Goal: Transaction & Acquisition: Purchase product/service

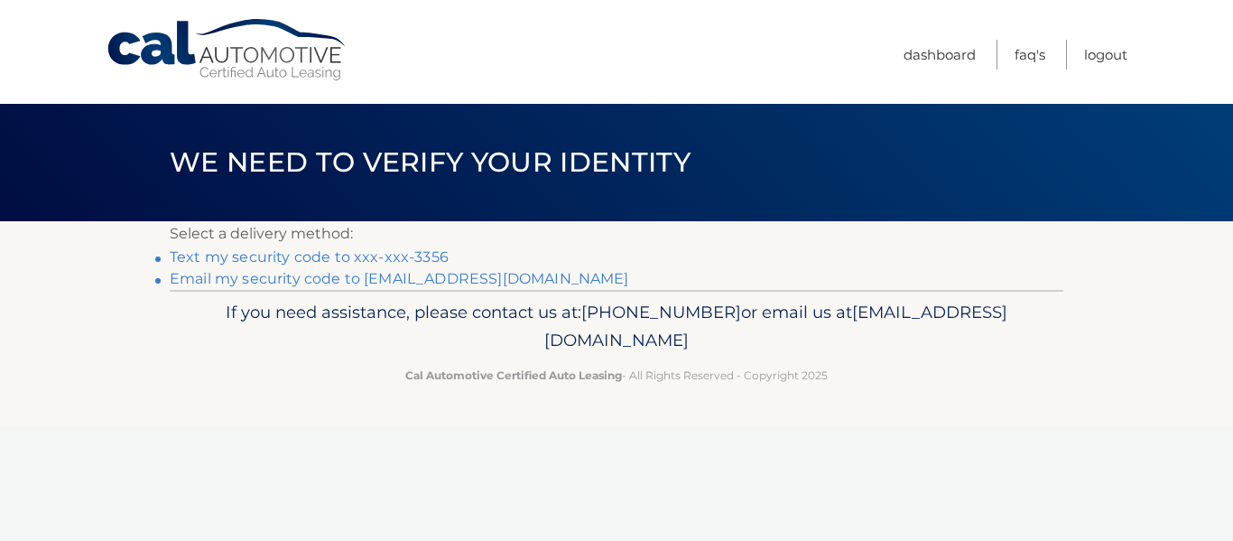
click at [326, 255] on link "Text my security code to xxx-xxx-3356" at bounding box center [309, 256] width 279 height 17
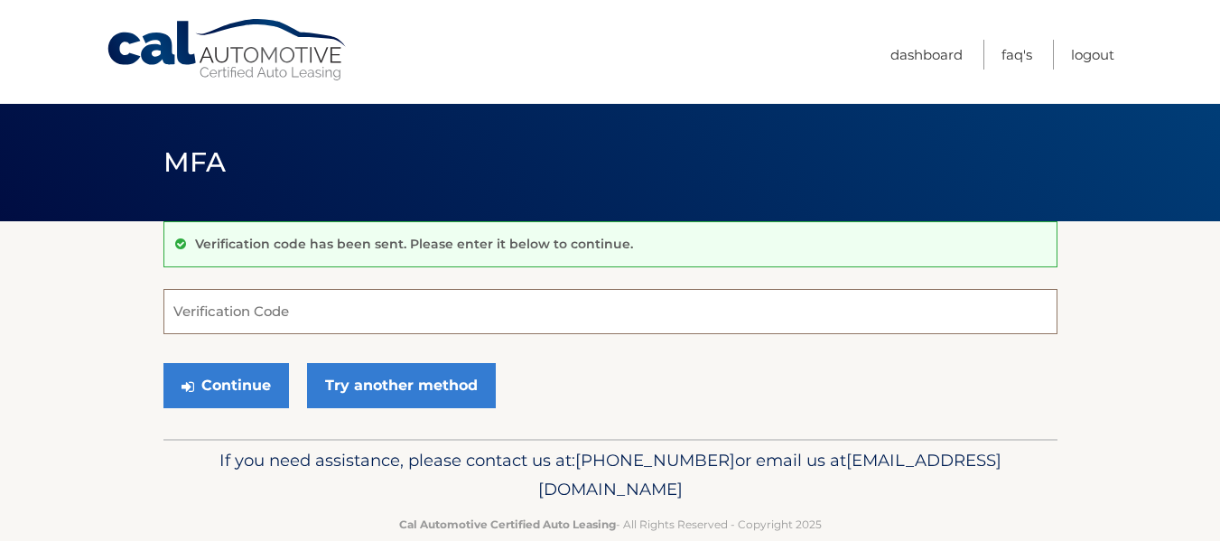
click at [321, 309] on input "Verification Code" at bounding box center [610, 311] width 894 height 45
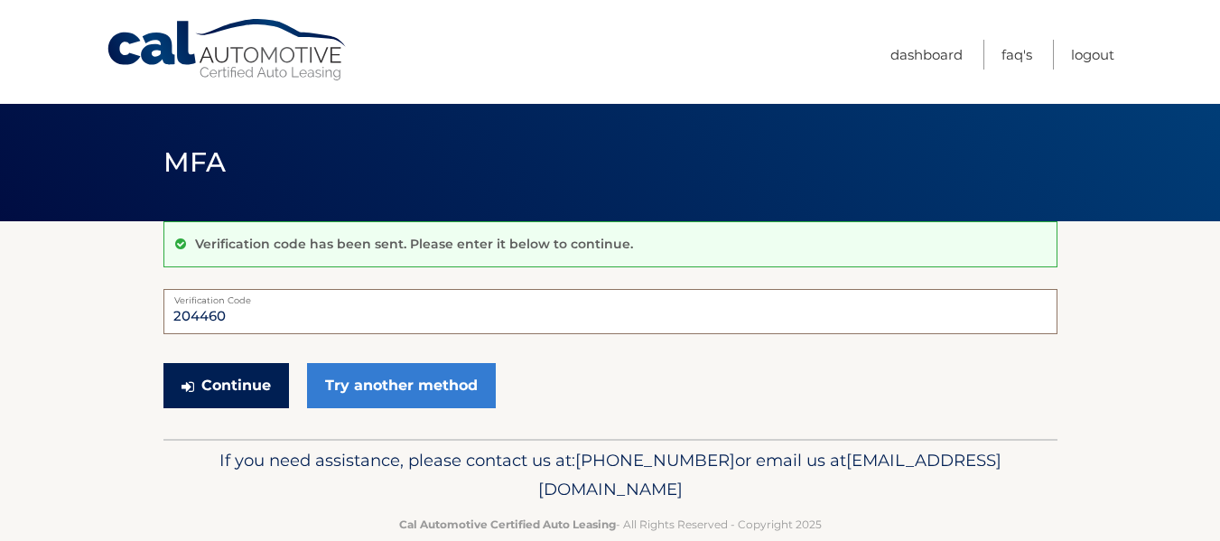
type input "204460"
click at [241, 382] on button "Continue" at bounding box center [226, 385] width 126 height 45
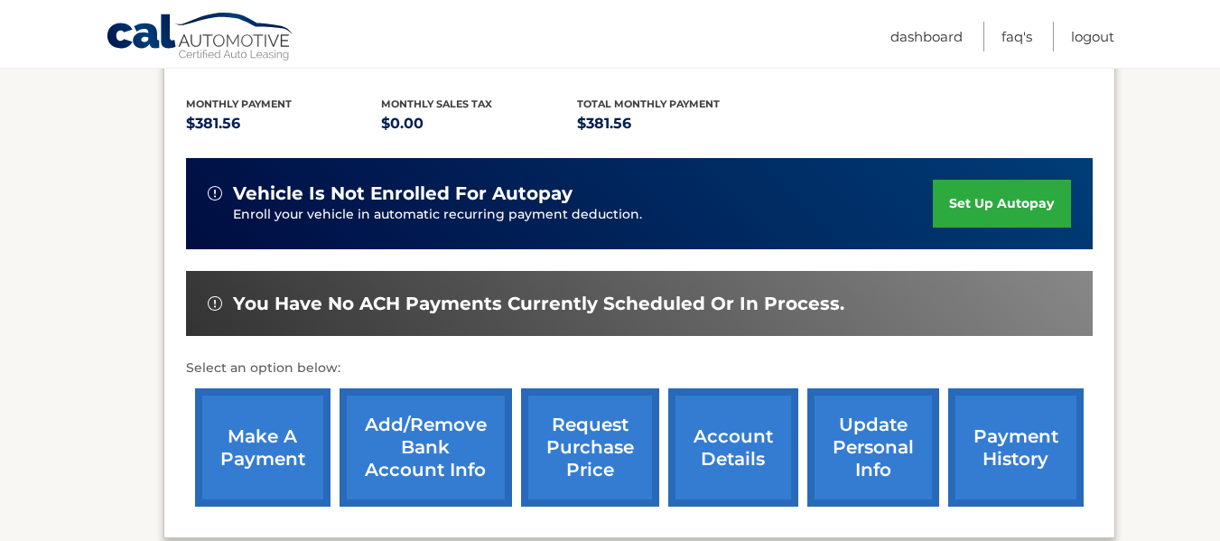
scroll to position [451, 0]
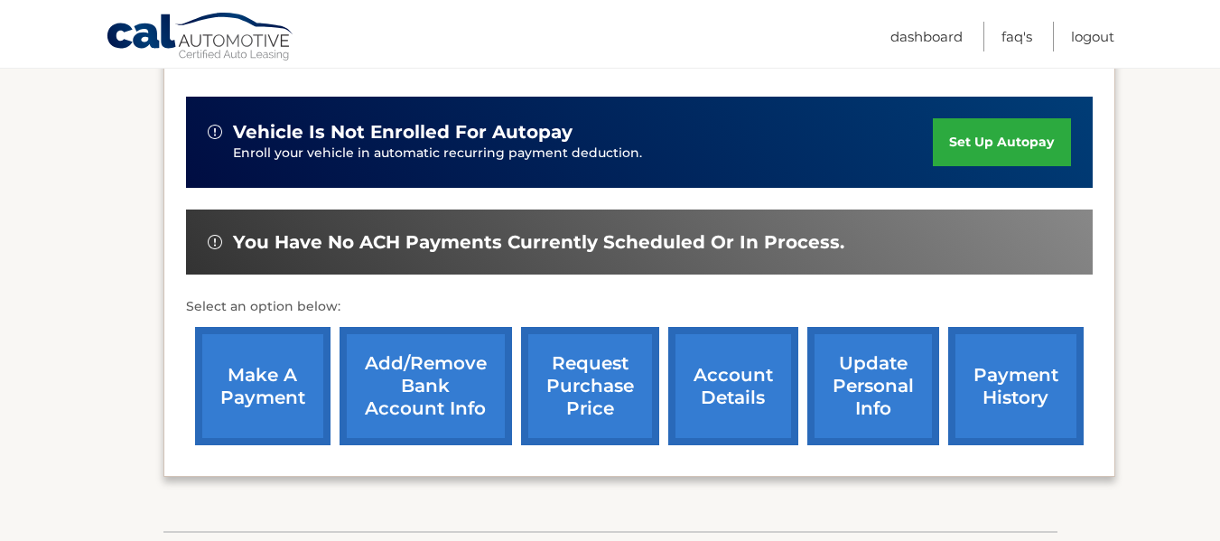
click at [266, 377] on link "make a payment" at bounding box center [262, 386] width 135 height 118
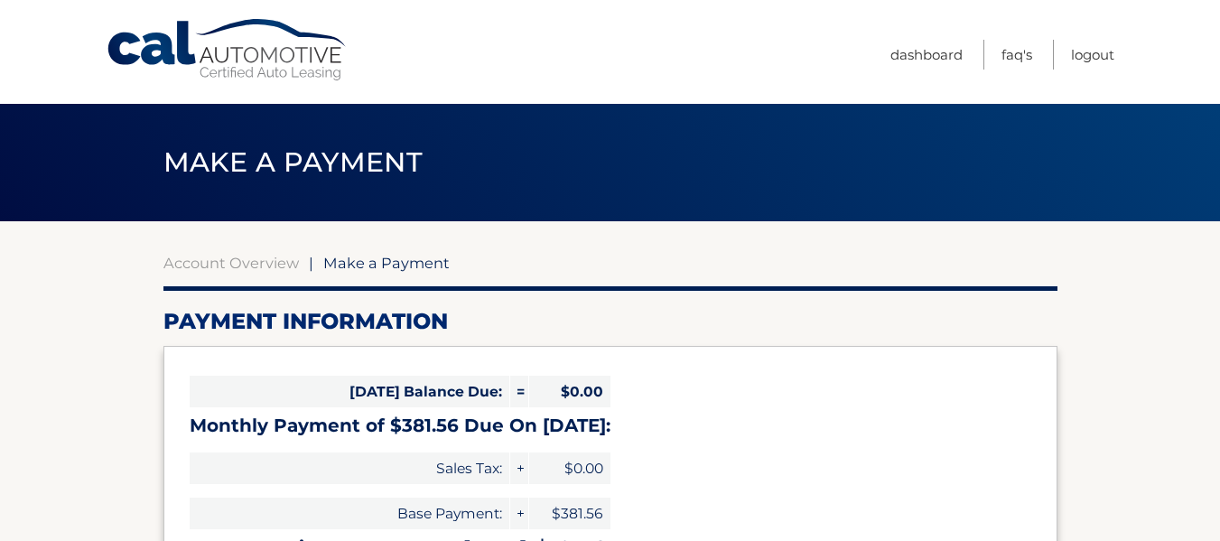
select select "NzhmOGM1MTktODUyMi00N2UwLTk2NDQtOThjZDRmYWYxZWU5"
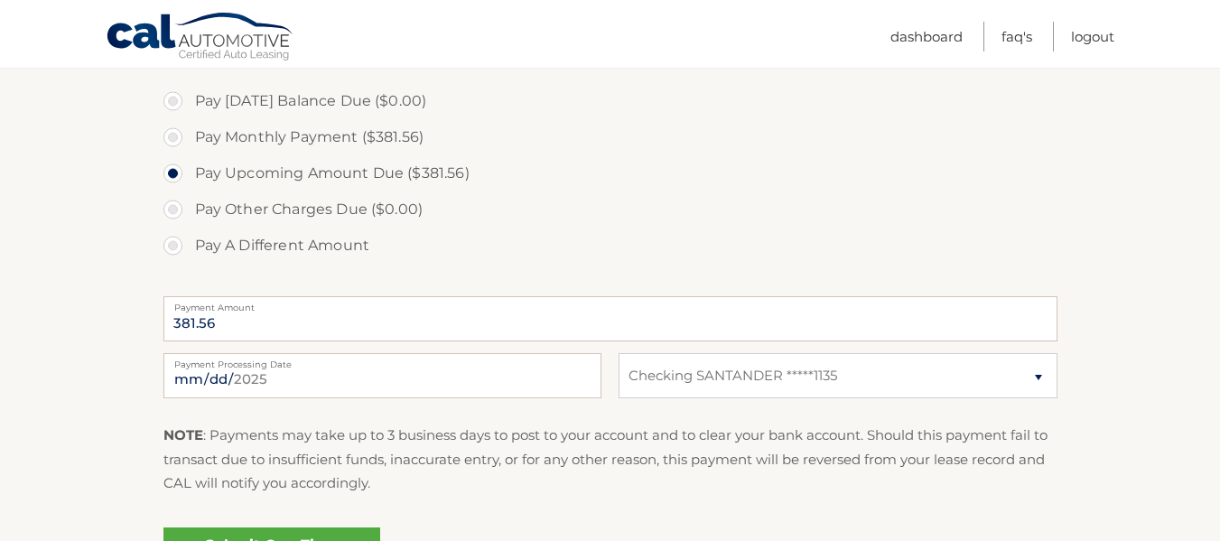
scroll to position [632, 0]
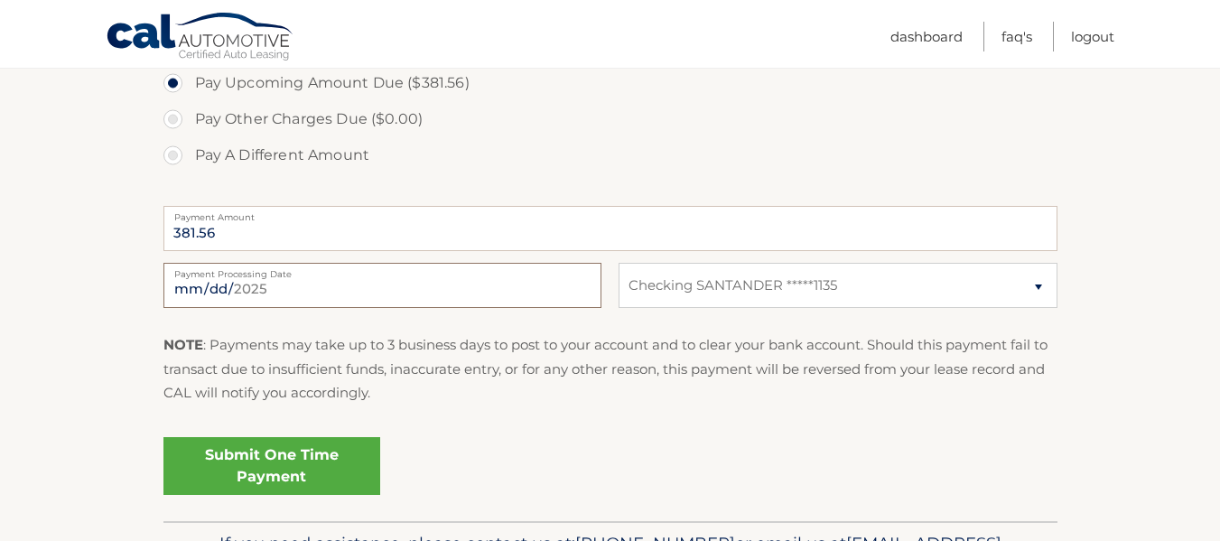
click at [353, 281] on input "2025-09-17" at bounding box center [382, 285] width 438 height 45
click at [448, 287] on input "2025-09-24" at bounding box center [382, 285] width 438 height 45
type input "2025-09-22"
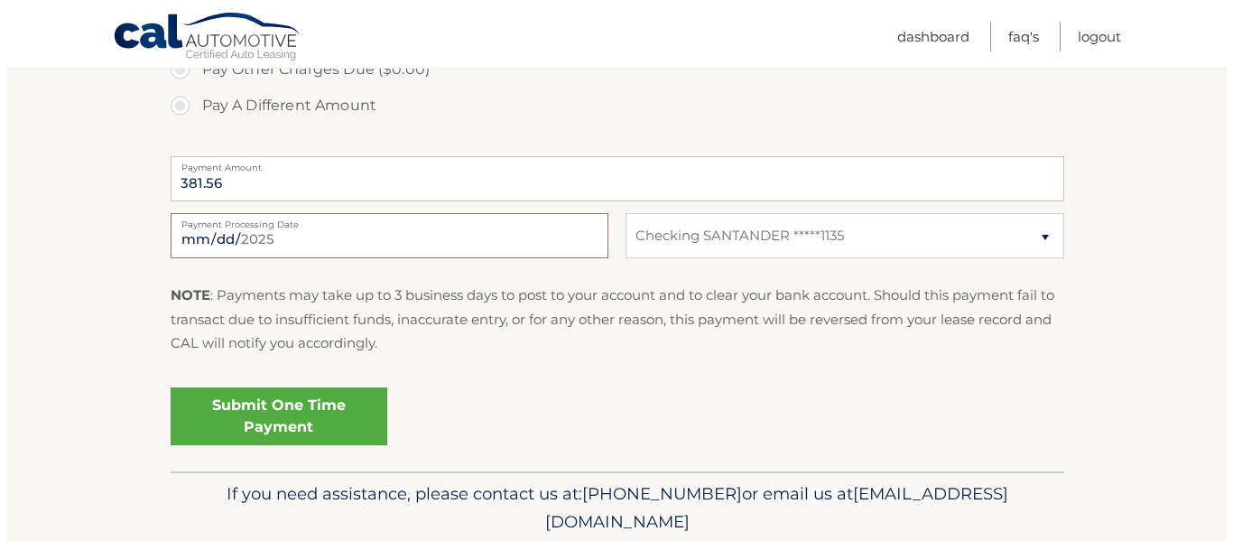
scroll to position [722, 0]
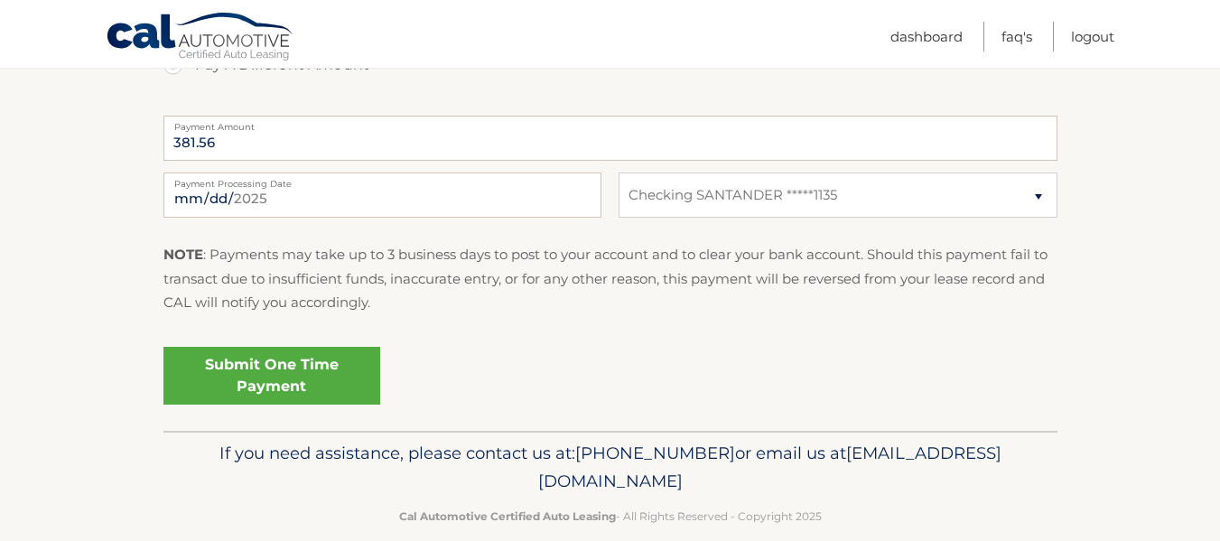
click at [301, 370] on link "Submit One Time Payment" at bounding box center [271, 376] width 217 height 58
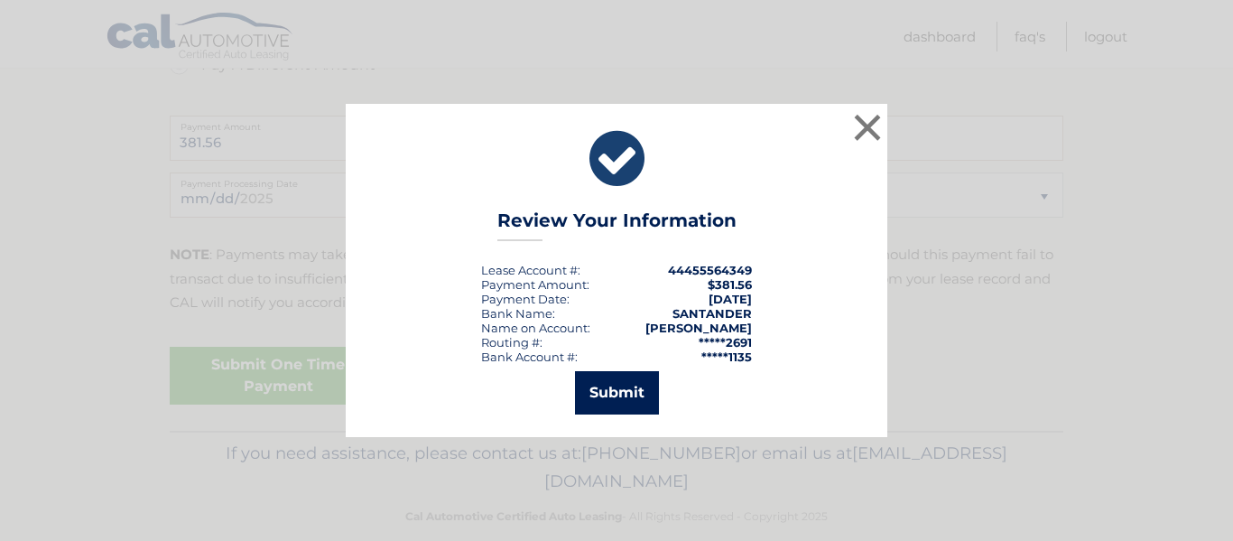
click at [612, 386] on button "Submit" at bounding box center [617, 392] width 84 height 43
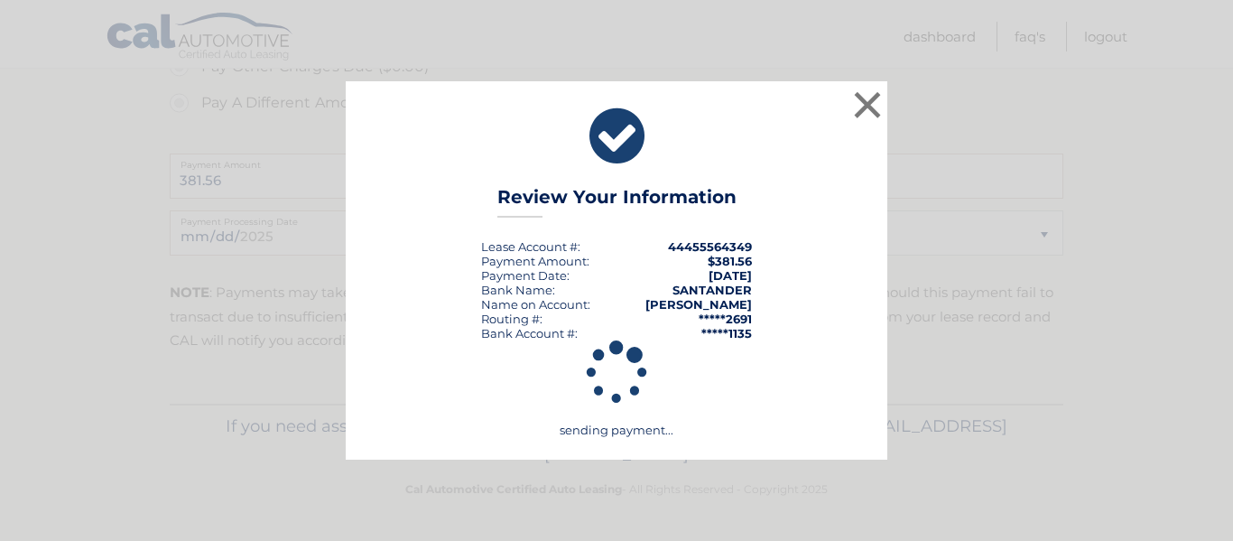
scroll to position [684, 0]
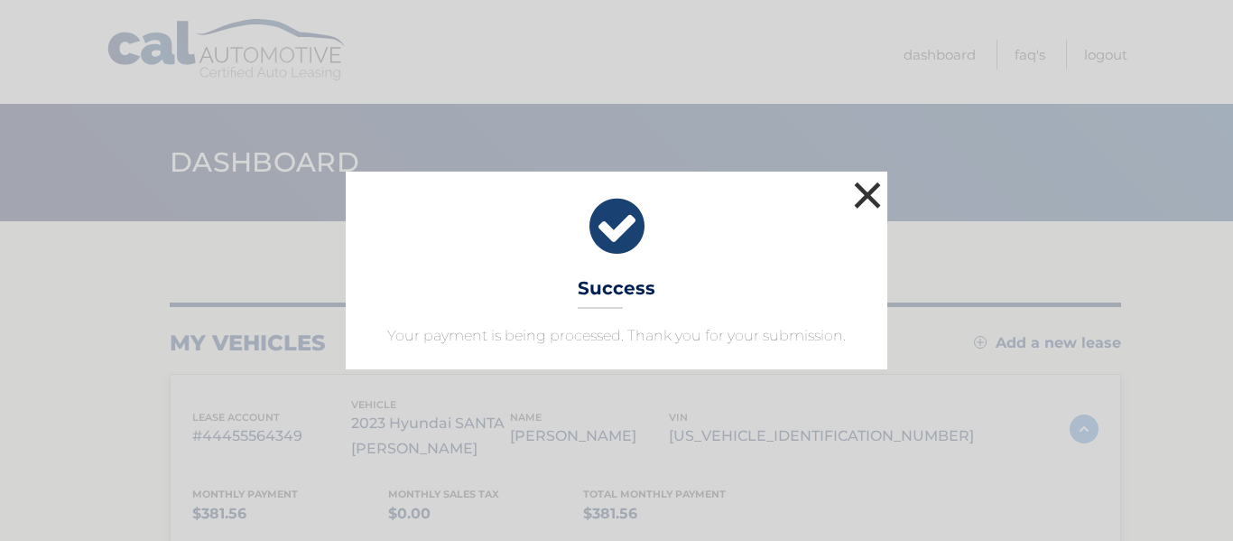
click at [869, 182] on button "×" at bounding box center [868, 195] width 36 height 36
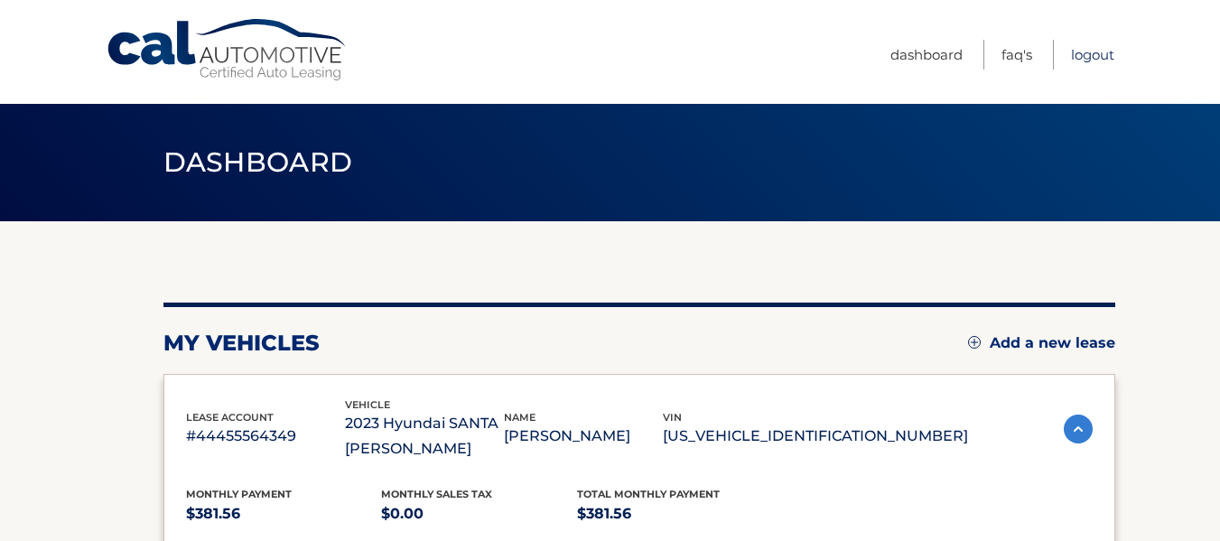
click at [1085, 54] on link "Logout" at bounding box center [1092, 55] width 43 height 30
